Goal: Use online tool/utility: Utilize a website feature to perform a specific function

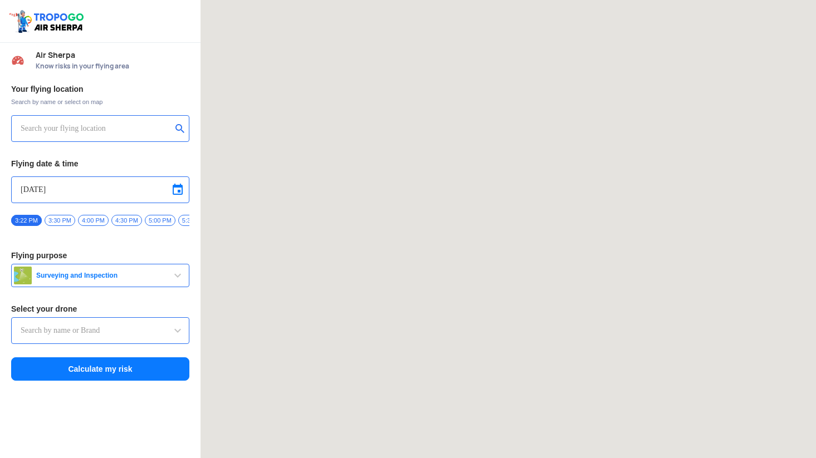
type input "DJI Mini2"
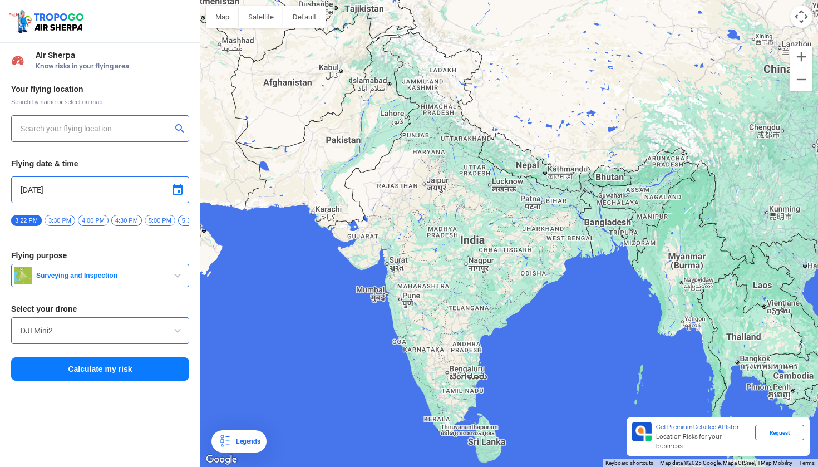
type input "KSR Icon, Ksr Icon, Nattan-Egattur Rd, [GEOGRAPHIC_DATA], [GEOGRAPHIC_DATA]"
click at [105, 372] on button "Calculate my risk" at bounding box center [100, 368] width 178 height 23
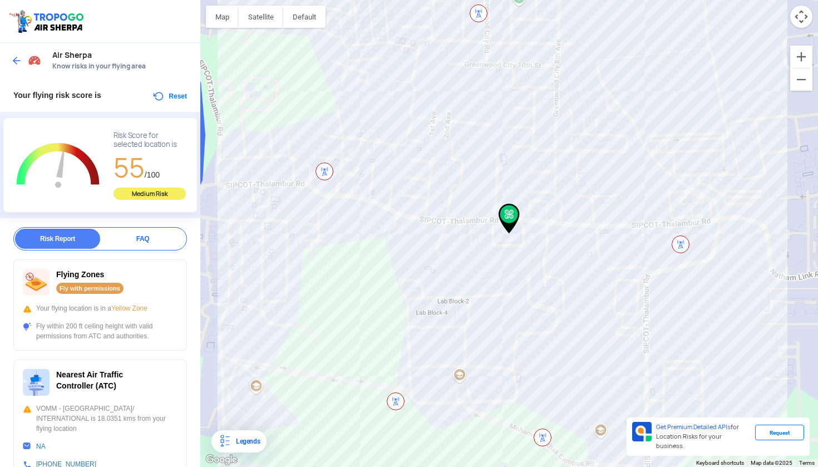
click at [11, 60] on img at bounding box center [16, 60] width 11 height 11
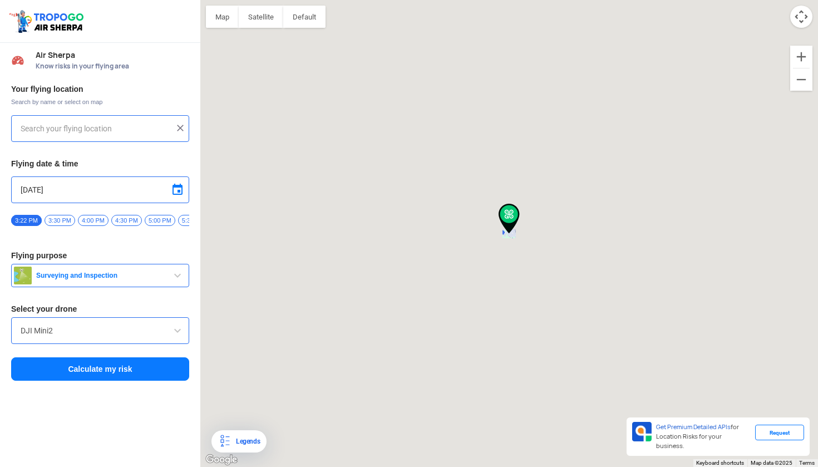
type input "KSR Icon, Ksr Icon, Nattan-Egattur Rd, [GEOGRAPHIC_DATA], [GEOGRAPHIC_DATA]"
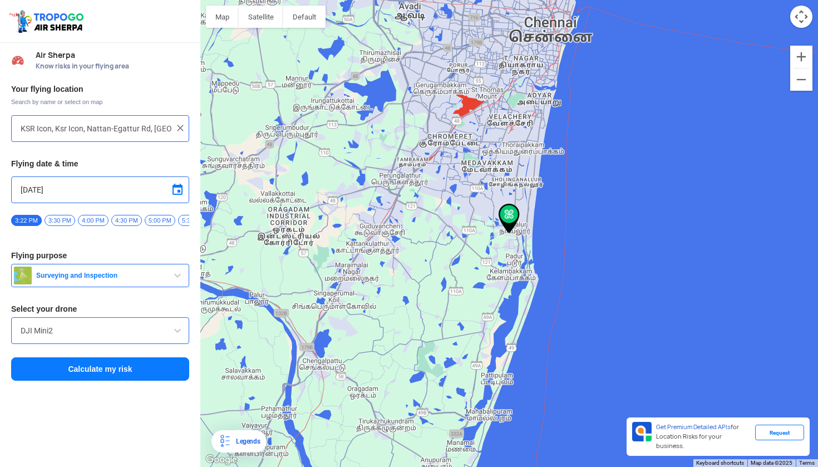
click at [67, 343] on div "DJI Mini2" at bounding box center [100, 330] width 178 height 27
click at [179, 334] on span at bounding box center [177, 330] width 13 height 13
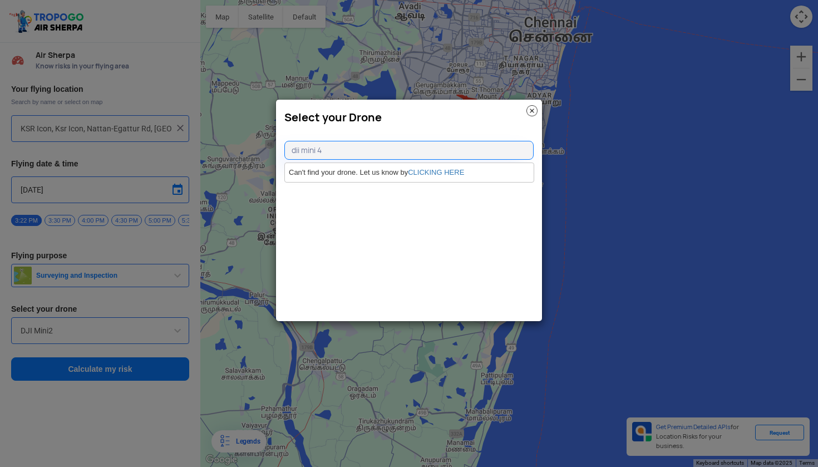
click at [299, 148] on input "dii mini 4" at bounding box center [409, 150] width 249 height 19
click at [366, 150] on input "dji mini 4" at bounding box center [409, 150] width 249 height 19
type input "dji mini 4 pro"
drag, startPoint x: 378, startPoint y: 149, endPoint x: 260, endPoint y: 150, distance: 118.0
click at [260, 150] on modal-container "Select your Drone dji mini 4 pro Can't find your drone. Let us know by CLICKING…" at bounding box center [409, 233] width 818 height 467
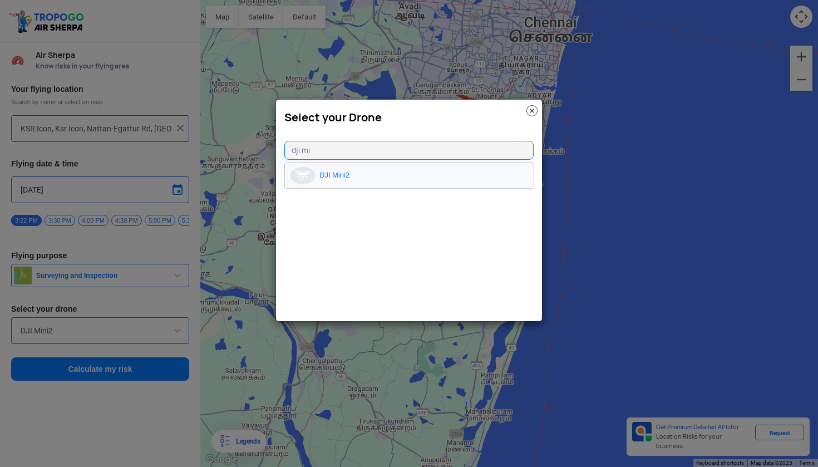
type input "dji mi"
click at [325, 174] on li "DJI Mini2" at bounding box center [409, 175] width 249 height 25
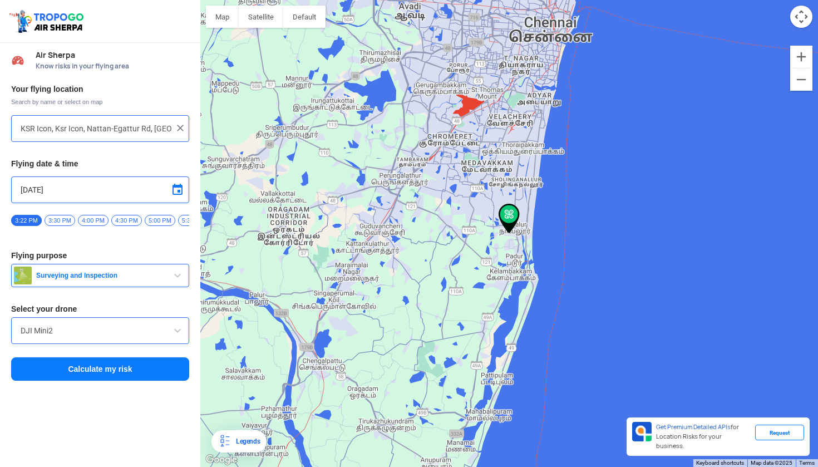
click at [155, 280] on span "Surveying and Inspection" at bounding box center [101, 275] width 139 height 9
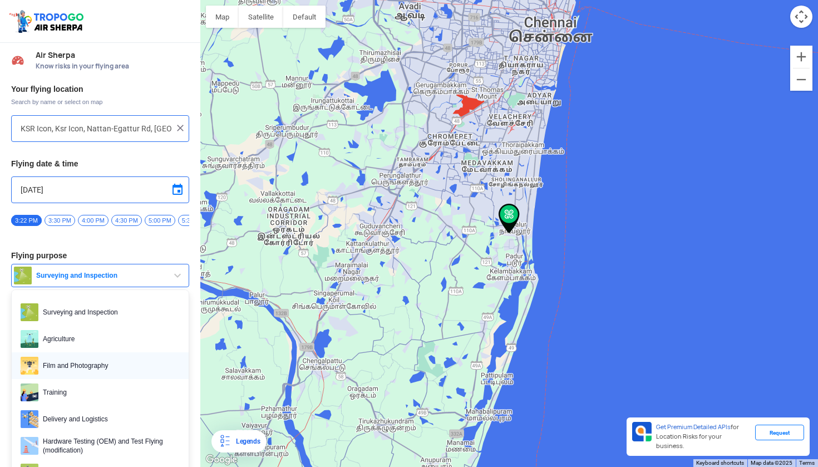
click at [119, 369] on span "Film and Photography" at bounding box center [108, 366] width 141 height 18
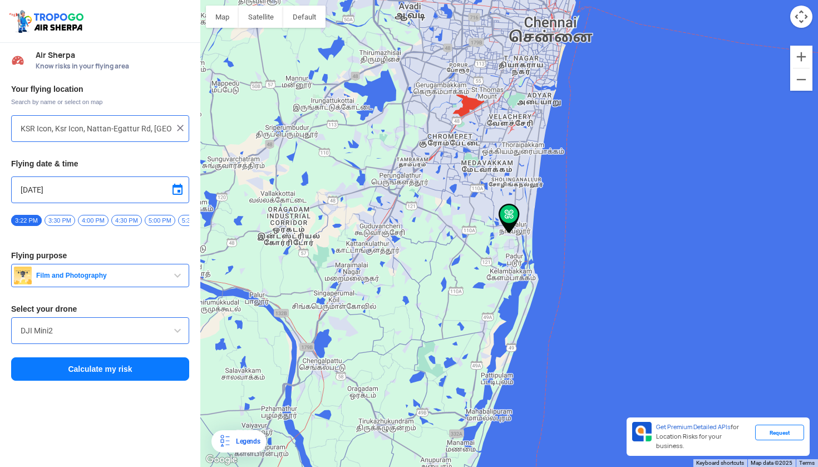
click at [130, 377] on button "Calculate my risk" at bounding box center [100, 368] width 178 height 23
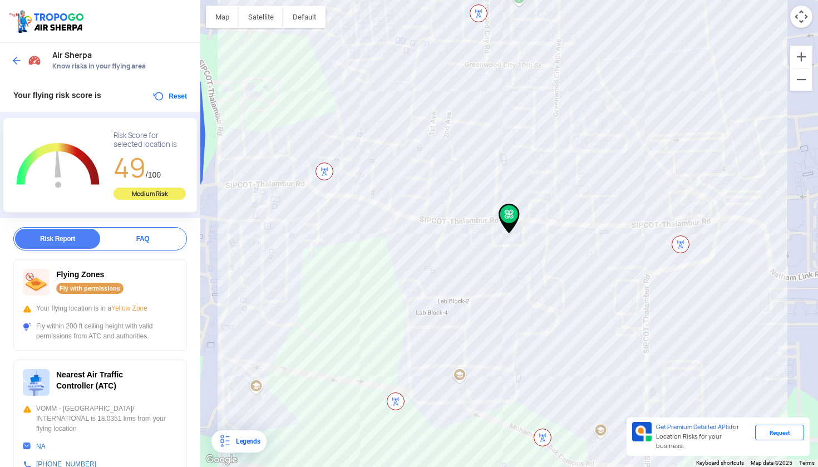
click at [14, 66] on div at bounding box center [27, 61] width 33 height 20
click at [19, 64] on img at bounding box center [16, 60] width 11 height 11
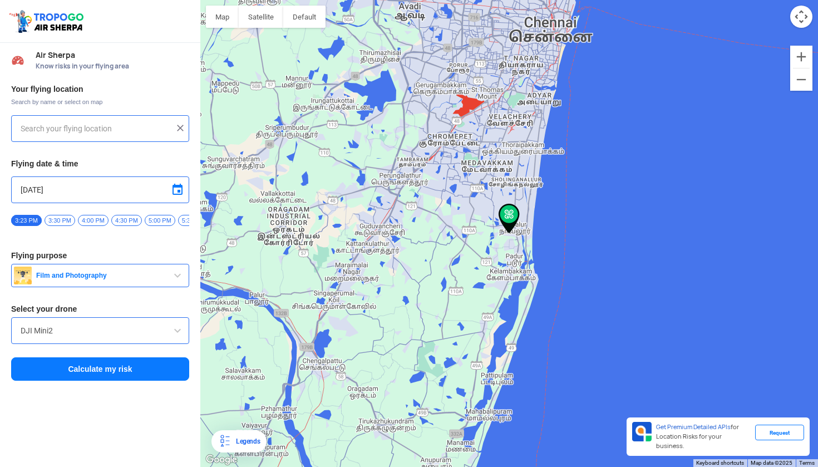
type input "KSR Icon, Ksr Icon, Nattan-Egattur Rd, [GEOGRAPHIC_DATA], [GEOGRAPHIC_DATA]"
click at [183, 124] on img at bounding box center [180, 127] width 11 height 11
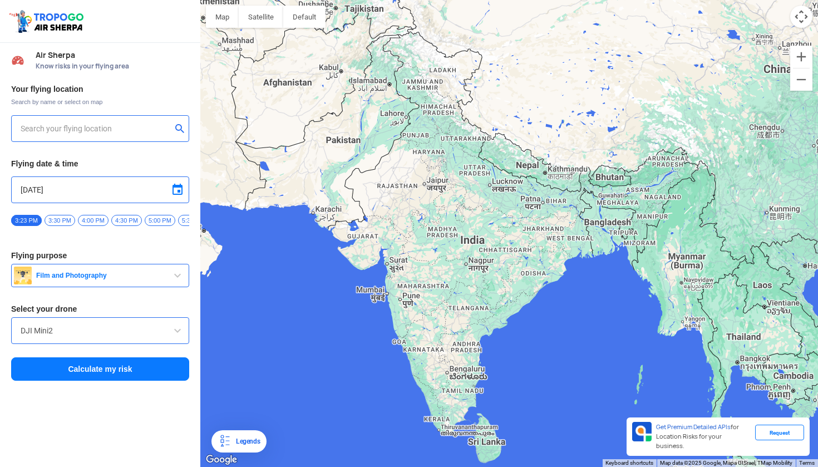
click at [128, 130] on input "text" at bounding box center [96, 128] width 151 height 13
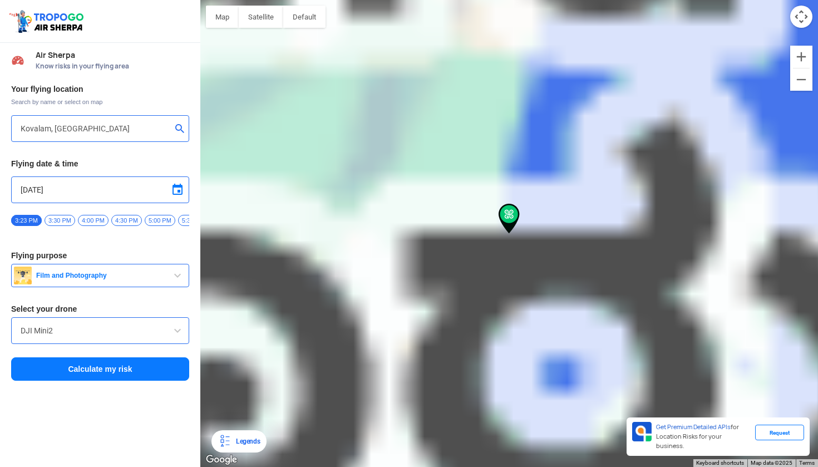
type input "[STREET_ADDRESS]"
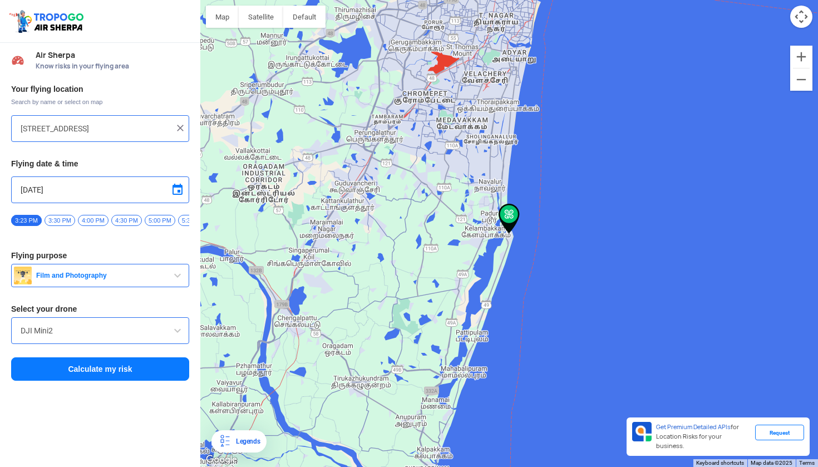
click at [184, 131] on img at bounding box center [180, 127] width 11 height 11
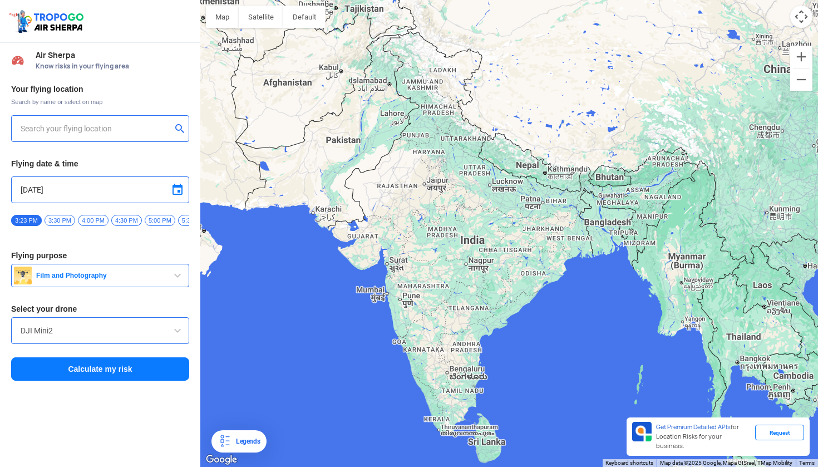
click at [106, 128] on input "text" at bounding box center [96, 128] width 151 height 13
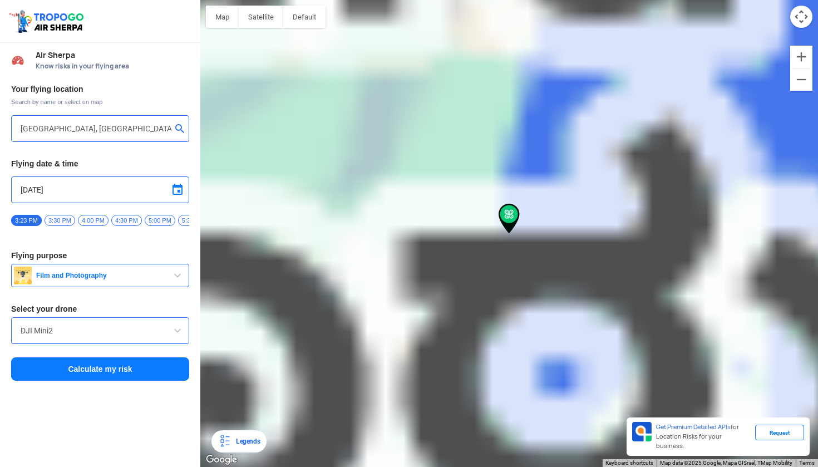
type input "[STREET_ADDRESS]"
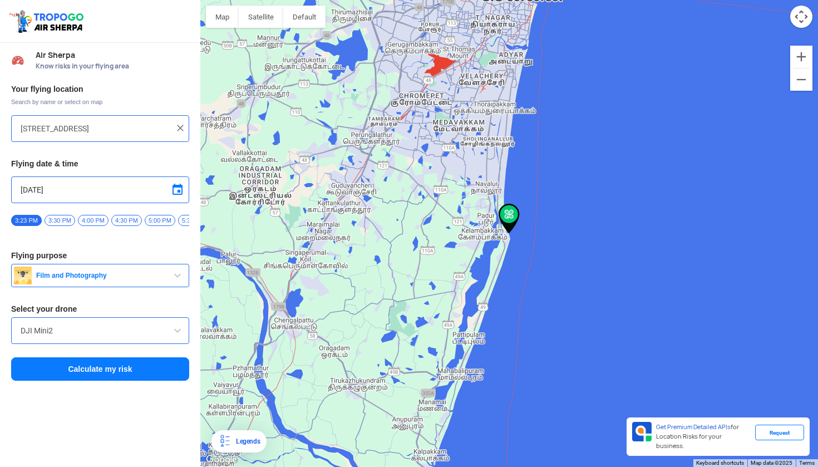
click at [77, 378] on button "Calculate my risk" at bounding box center [100, 368] width 178 height 23
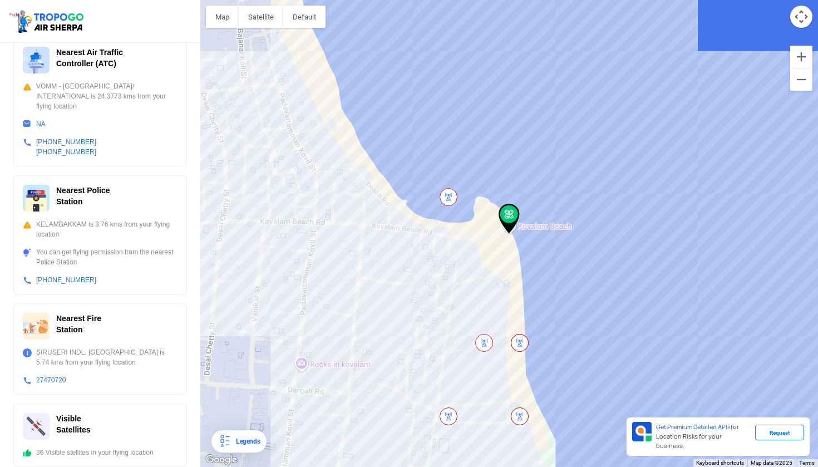
scroll to position [322, 0]
